Goal: Information Seeking & Learning: Learn about a topic

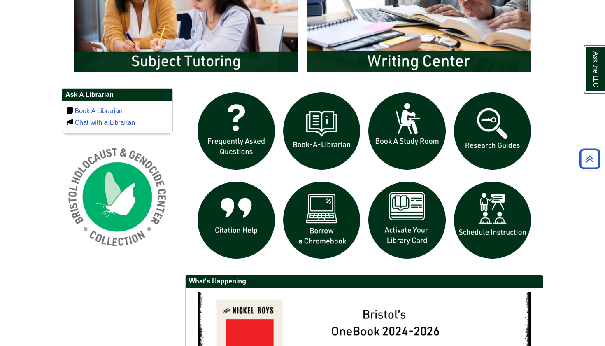
scroll to position [514, 0]
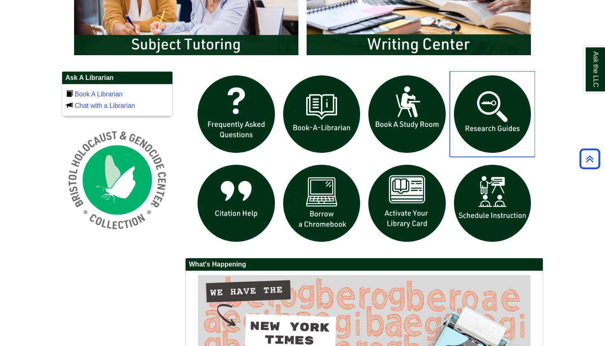
click at [506, 132] on img "slideshow" at bounding box center [493, 114] width 86 height 86
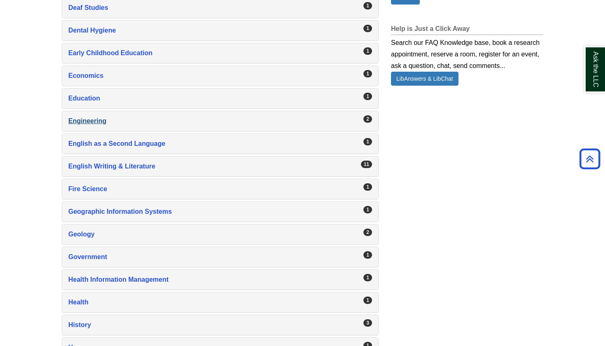
scroll to position [622, 0]
click at [109, 166] on div "English Writing & Literature , 11 guides" at bounding box center [220, 166] width 304 height 12
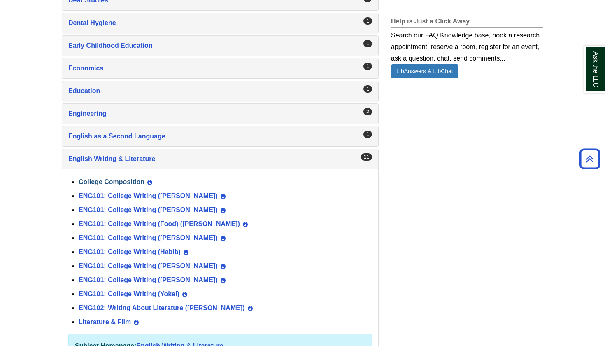
scroll to position [633, 0]
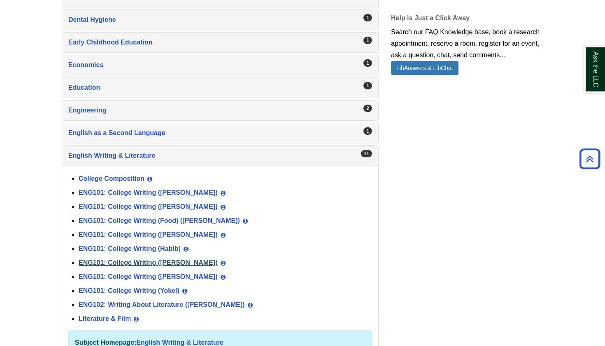
click at [172, 262] on link "ENG101: College Writing ([PERSON_NAME])" at bounding box center [148, 262] width 139 height 7
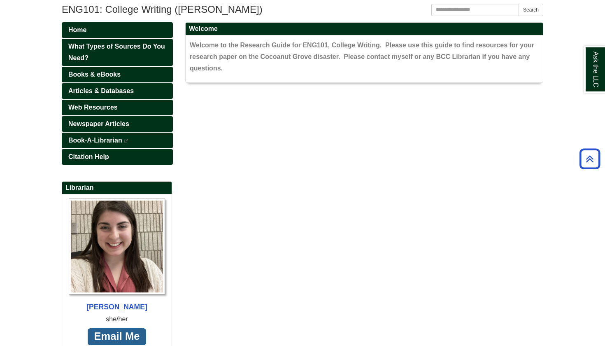
scroll to position [91, 0]
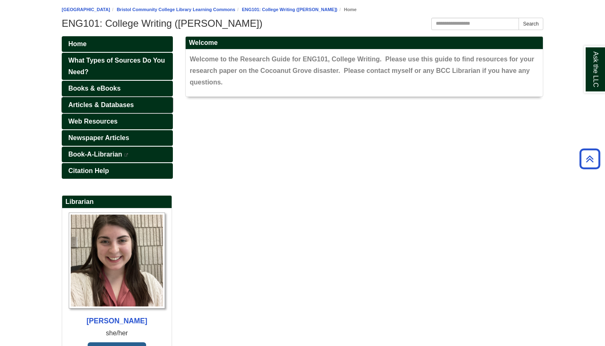
click at [102, 104] on span "Articles & Databases" at bounding box center [100, 104] width 65 height 7
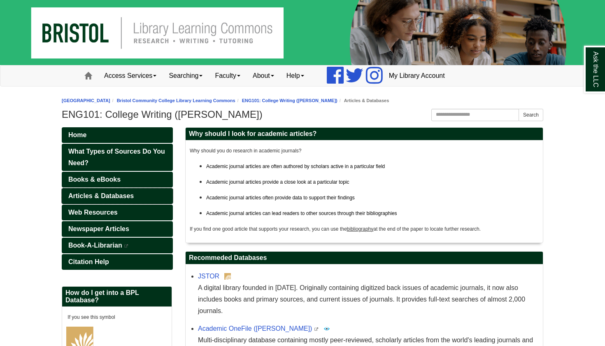
click at [112, 193] on span "Articles & Databases" at bounding box center [100, 195] width 65 height 7
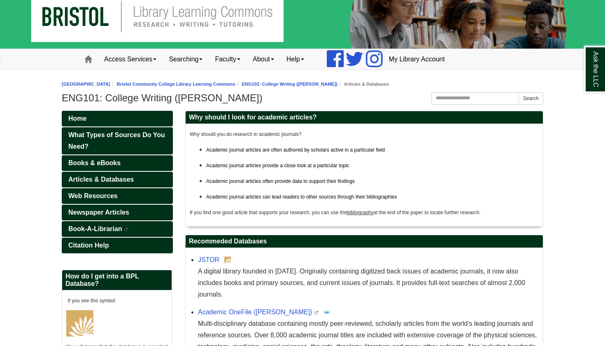
scroll to position [24, 0]
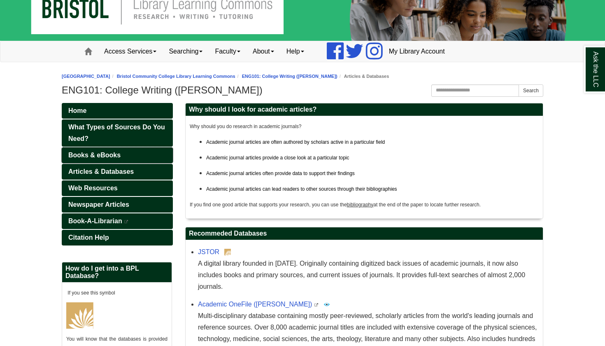
click at [101, 154] on span "Books & eBooks" at bounding box center [94, 154] width 52 height 7
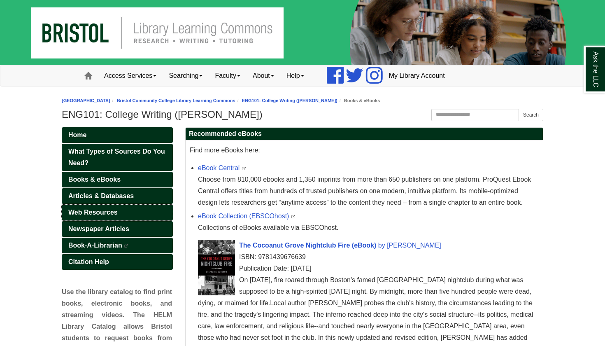
click at [104, 209] on span "Web Resources" at bounding box center [92, 212] width 49 height 7
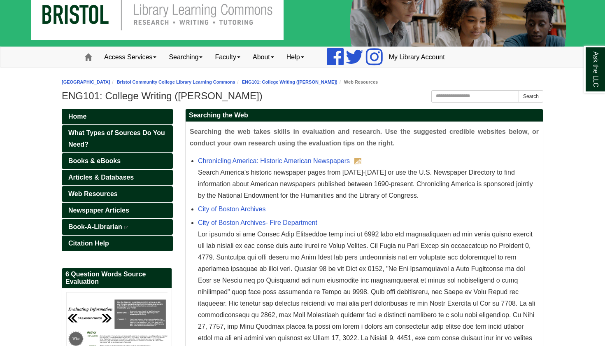
scroll to position [19, 0]
click at [272, 223] on link "City of Boston Archives- Fire Department" at bounding box center [257, 222] width 119 height 7
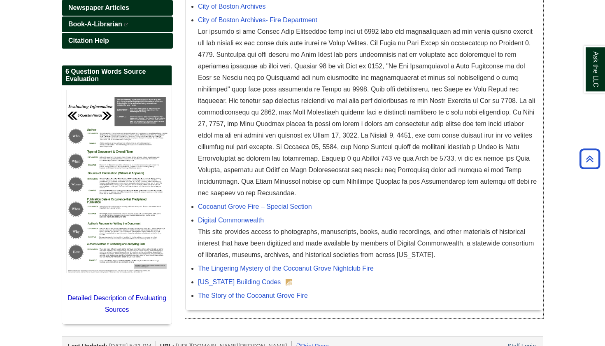
scroll to position [219, 0]
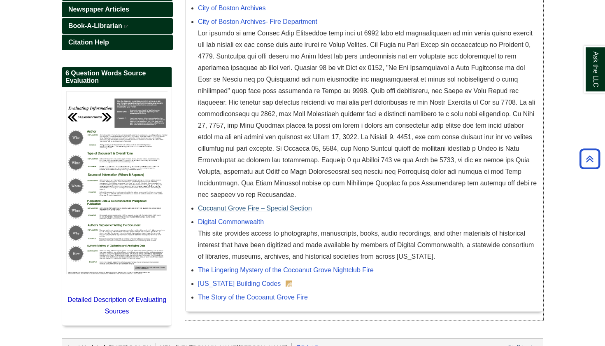
click at [296, 206] on link "Cocoanut Grove Fire – Special Section" at bounding box center [255, 207] width 114 height 7
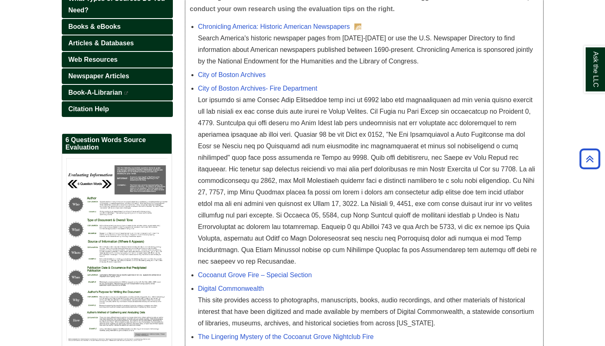
scroll to position [108, 0]
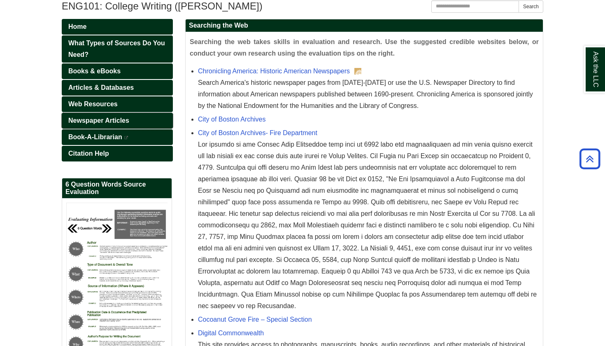
click at [105, 117] on span "Newspaper Articles" at bounding box center [98, 120] width 61 height 7
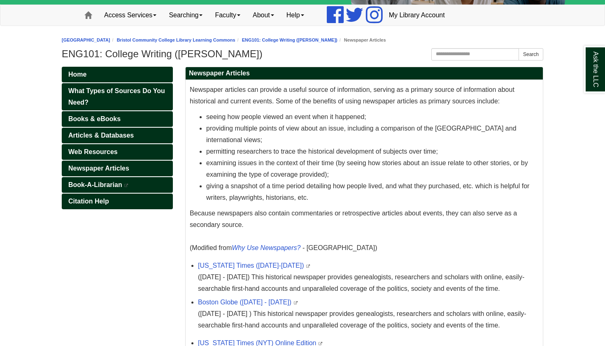
scroll to position [61, 0]
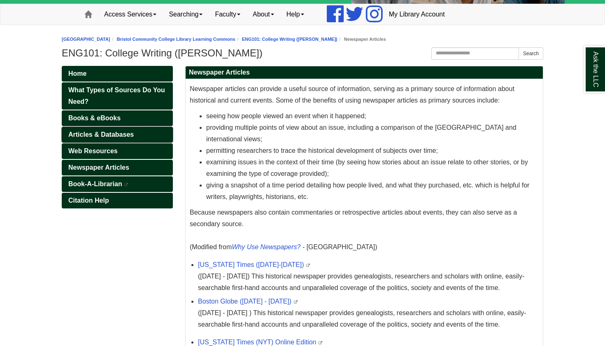
click at [122, 134] on span "Articles & Databases" at bounding box center [100, 134] width 65 height 7
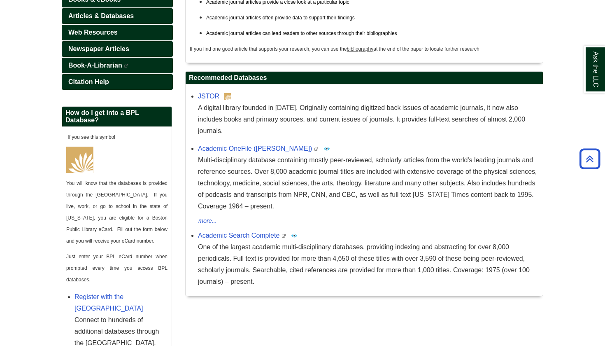
scroll to position [109, 0]
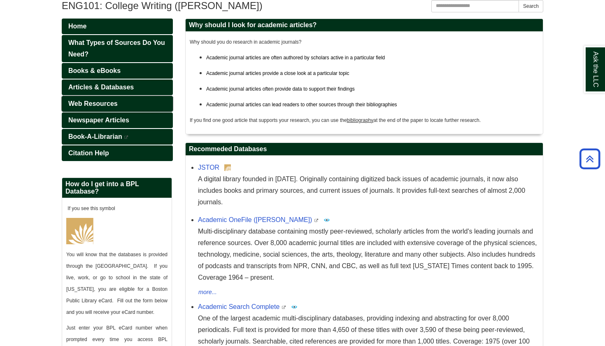
click at [112, 104] on span "Web Resources" at bounding box center [92, 103] width 49 height 7
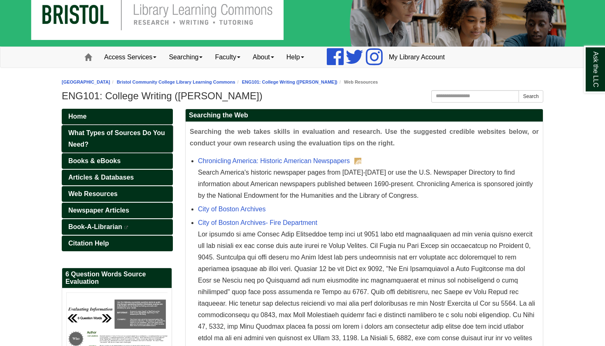
scroll to position [34, 0]
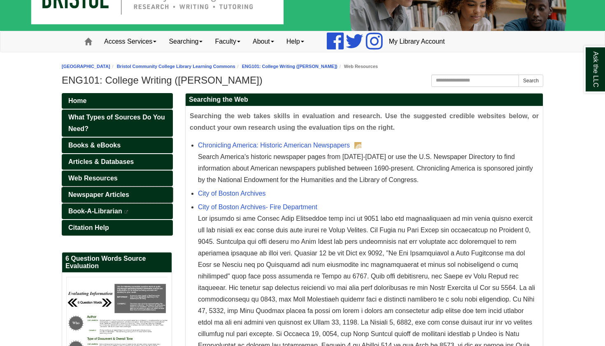
click at [107, 194] on span "Newspaper Articles" at bounding box center [98, 194] width 61 height 7
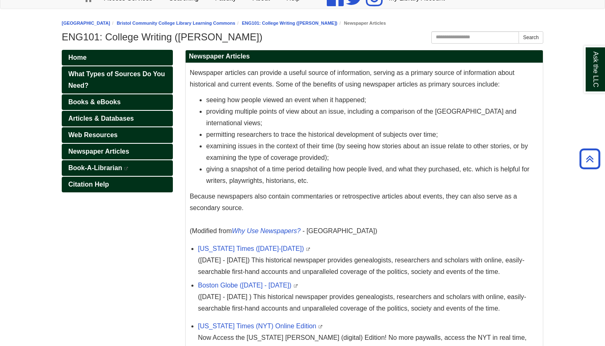
scroll to position [55, 0]
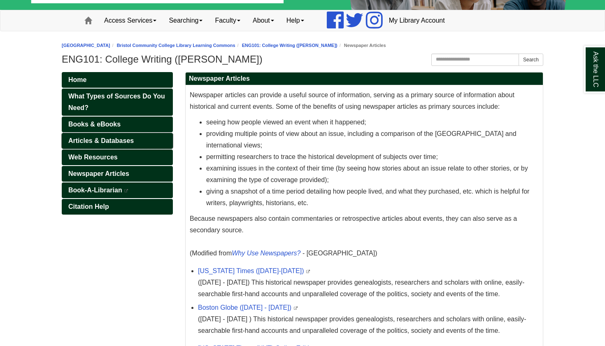
click at [113, 141] on span "Articles & Databases" at bounding box center [100, 140] width 65 height 7
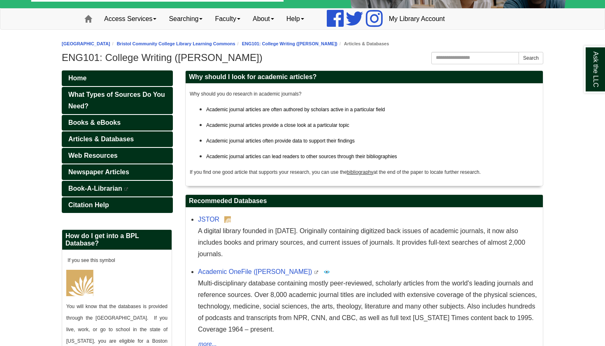
scroll to position [60, 0]
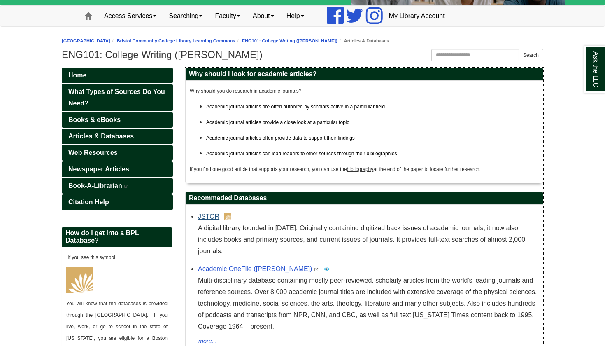
click at [210, 216] on link "JSTOR" at bounding box center [208, 216] width 21 height 7
click at [94, 172] on span "Newspaper Articles" at bounding box center [98, 168] width 61 height 7
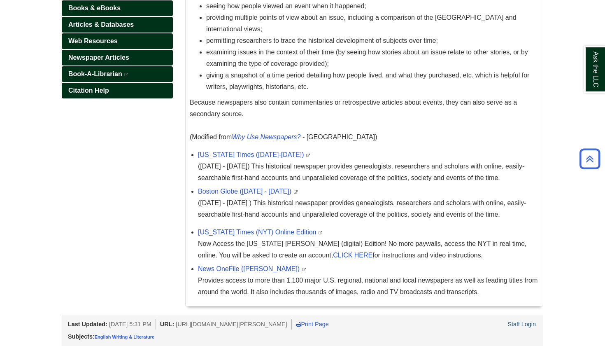
scroll to position [171, 0]
click at [248, 190] on link "Boston Globe ([DATE] - [DATE])" at bounding box center [244, 191] width 93 height 7
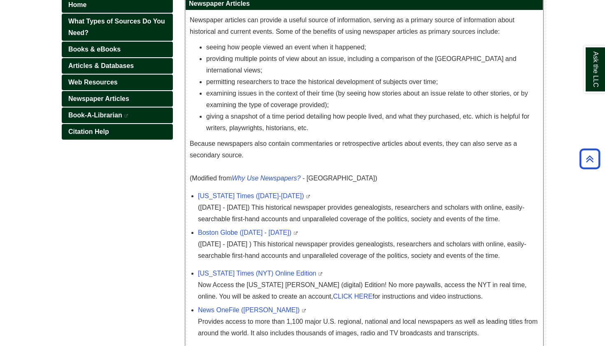
scroll to position [124, 0]
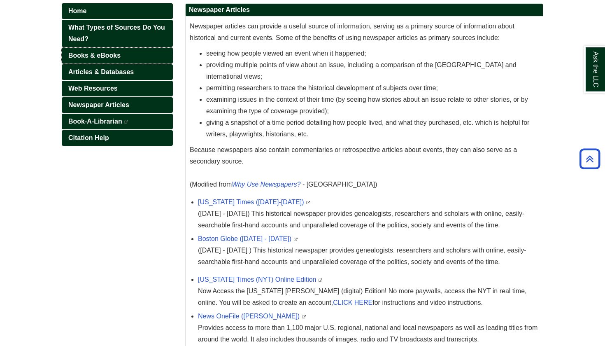
click at [114, 58] on span "Books & eBooks" at bounding box center [94, 55] width 52 height 7
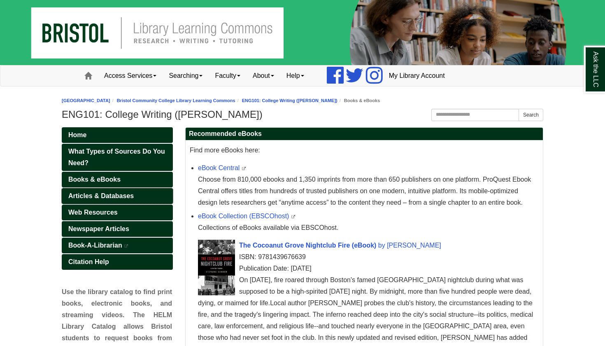
click at [116, 195] on span "Articles & Databases" at bounding box center [100, 195] width 65 height 7
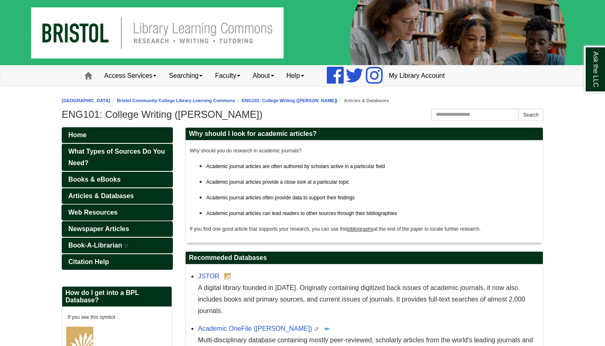
click at [107, 213] on span "Web Resources" at bounding box center [92, 212] width 49 height 7
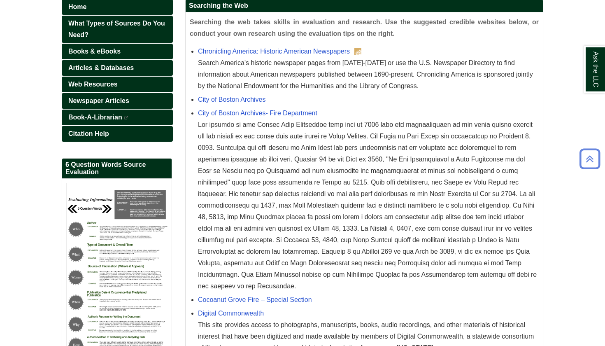
scroll to position [129, 0]
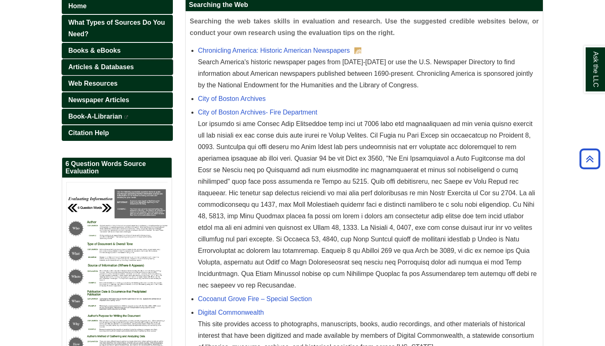
click at [102, 64] on span "Articles & Databases" at bounding box center [100, 66] width 65 height 7
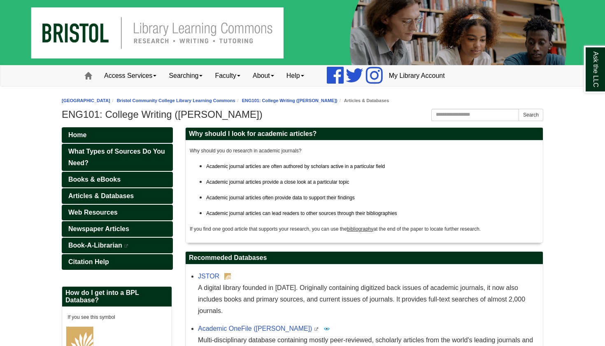
scroll to position [36, 0]
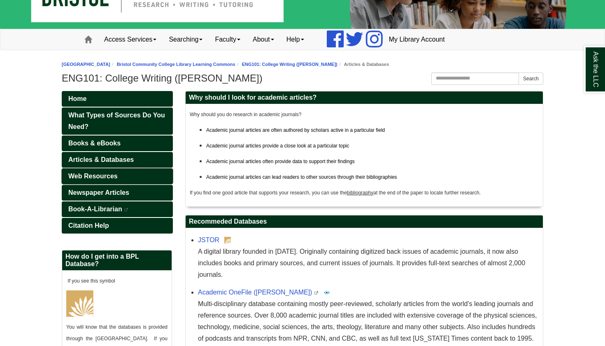
click at [94, 176] on span "Web Resources" at bounding box center [92, 175] width 49 height 7
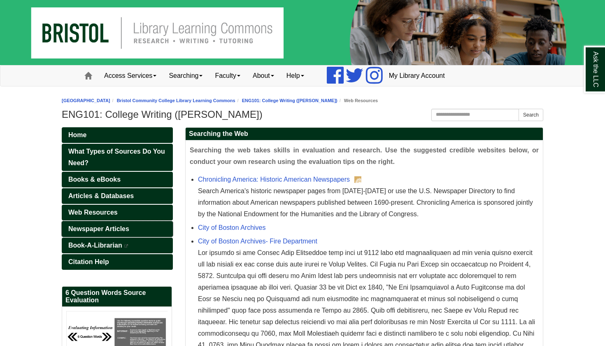
click at [104, 229] on span "Newspaper Articles" at bounding box center [98, 228] width 61 height 7
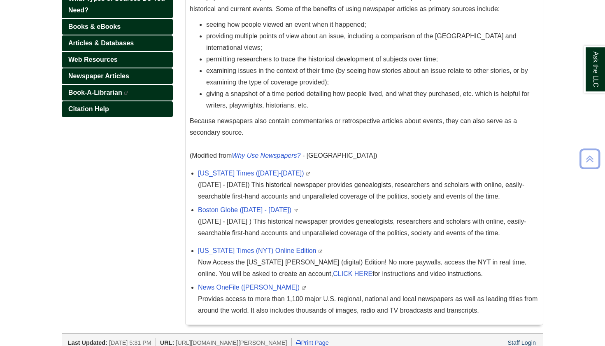
scroll to position [158, 0]
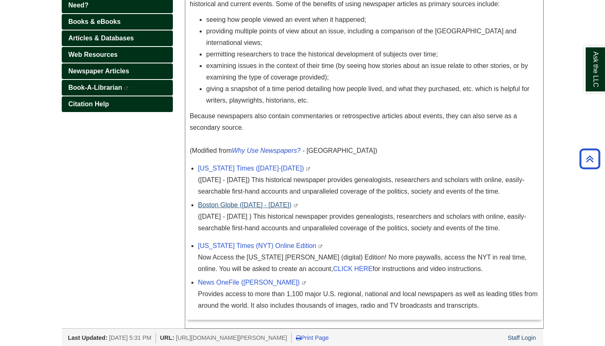
click at [263, 204] on link "Boston Globe ([DATE] - [DATE])" at bounding box center [244, 204] width 93 height 7
